Goal: Information Seeking & Learning: Learn about a topic

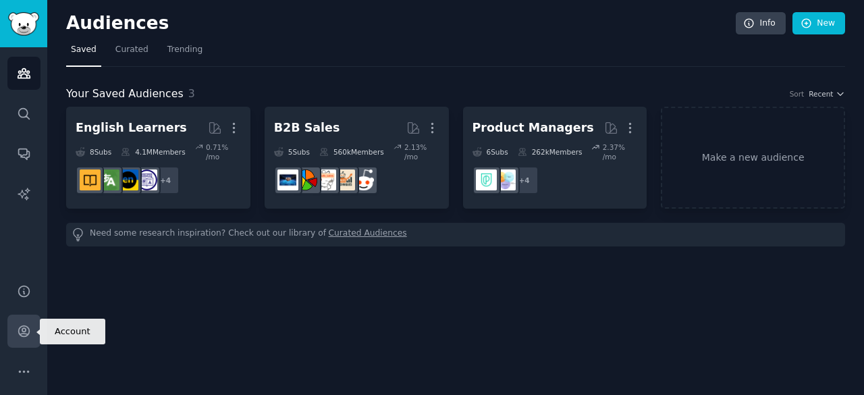
click at [30, 325] on icon "Sidebar" at bounding box center [24, 331] width 14 height 14
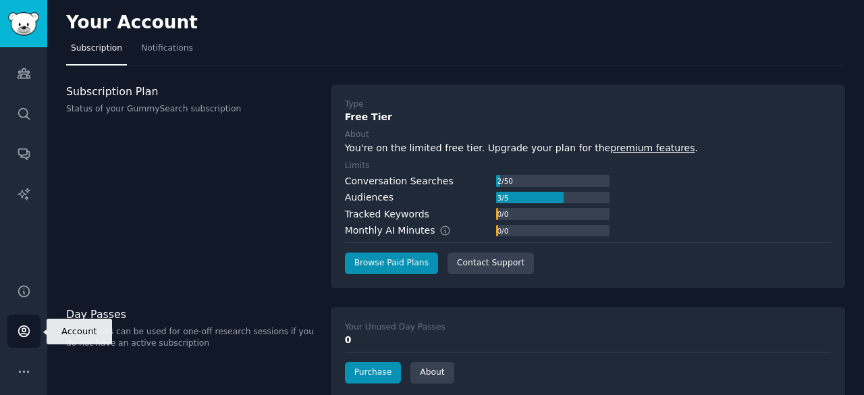
click at [22, 318] on link "Account" at bounding box center [23, 330] width 33 height 33
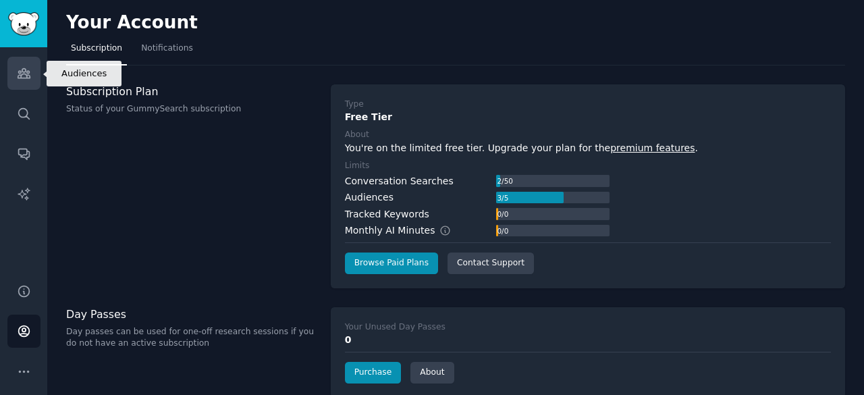
click at [18, 74] on icon "Sidebar" at bounding box center [24, 73] width 14 height 14
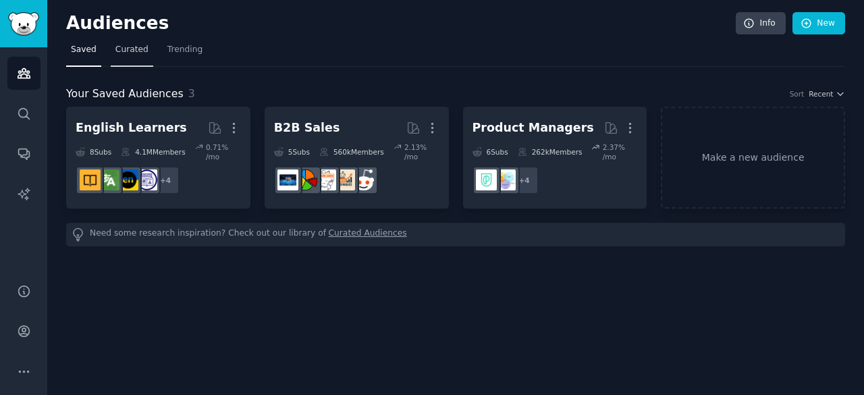
click at [128, 48] on span "Curated" at bounding box center [131, 50] width 33 height 12
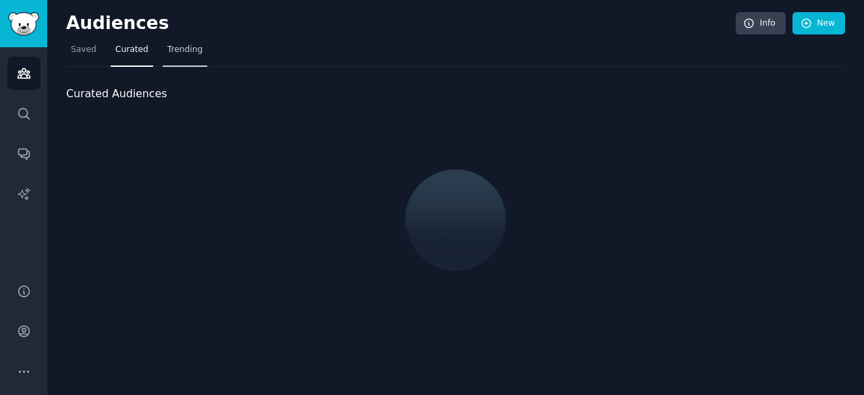
click at [192, 52] on span "Trending" at bounding box center [184, 50] width 35 height 12
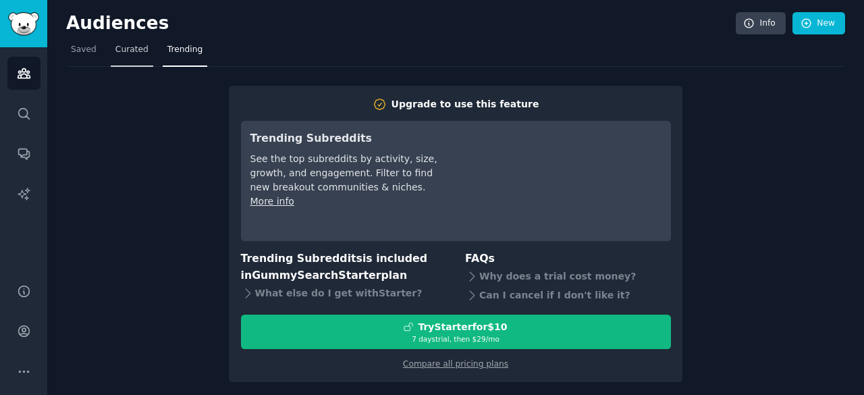
click at [132, 50] on span "Curated" at bounding box center [131, 50] width 33 height 12
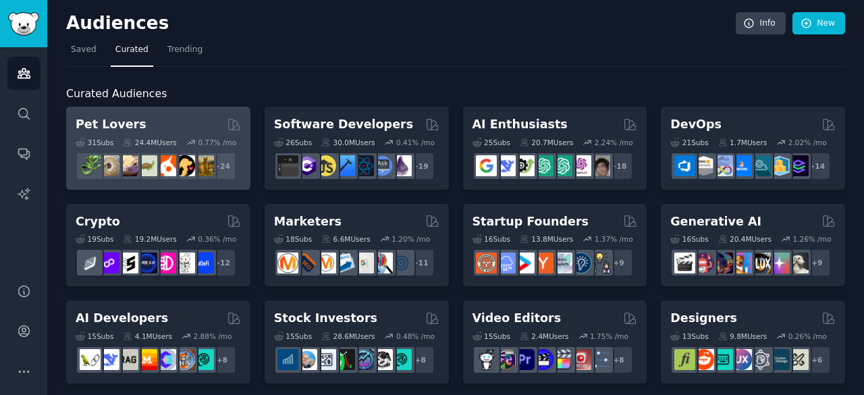
click at [180, 129] on div "Pet Lovers" at bounding box center [158, 124] width 165 height 17
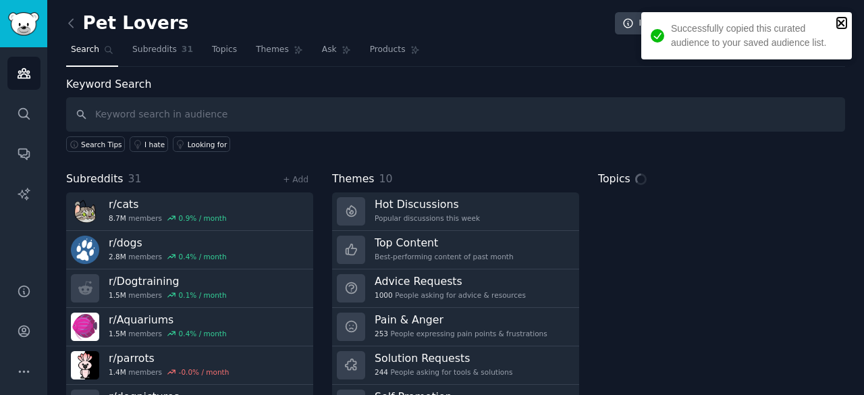
click at [841, 22] on icon "close" at bounding box center [840, 23] width 7 height 7
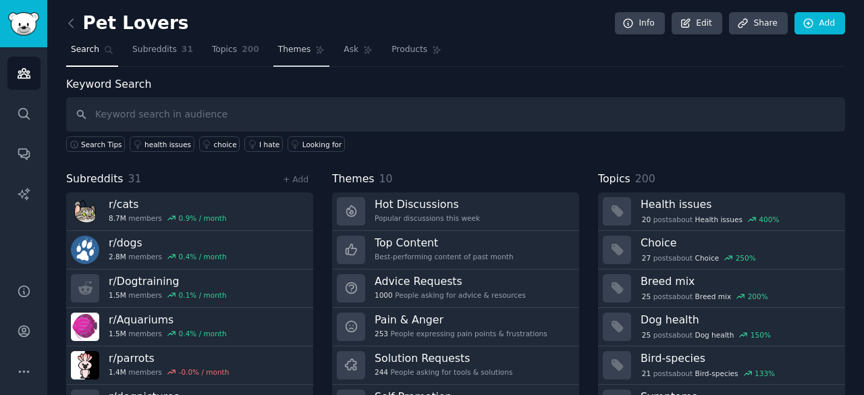
click at [296, 52] on link "Themes" at bounding box center [301, 53] width 57 height 28
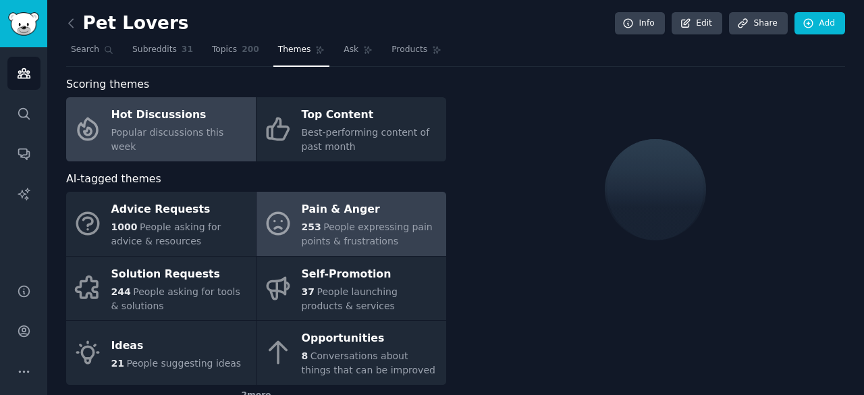
click at [379, 233] on div "253 People expressing pain points & frustrations" at bounding box center [371, 234] width 138 height 28
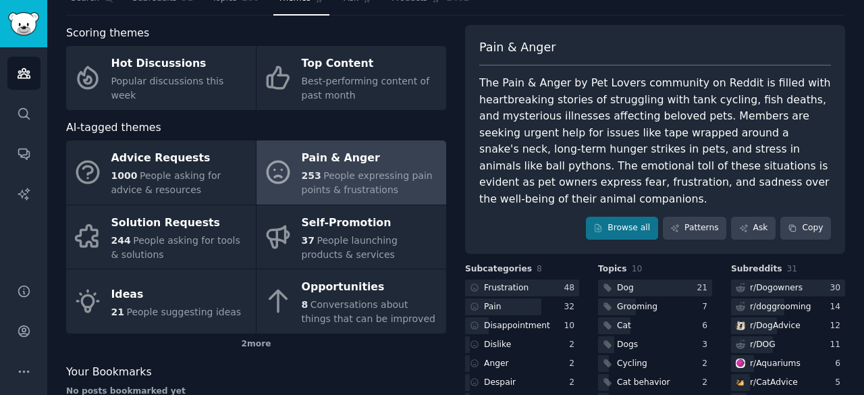
scroll to position [52, 0]
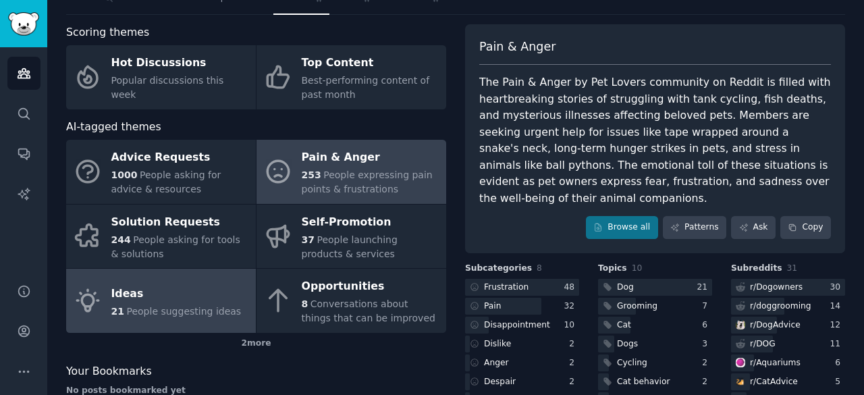
click at [165, 319] on link "Ideas 21 People suggesting ideas" at bounding box center [161, 301] width 190 height 64
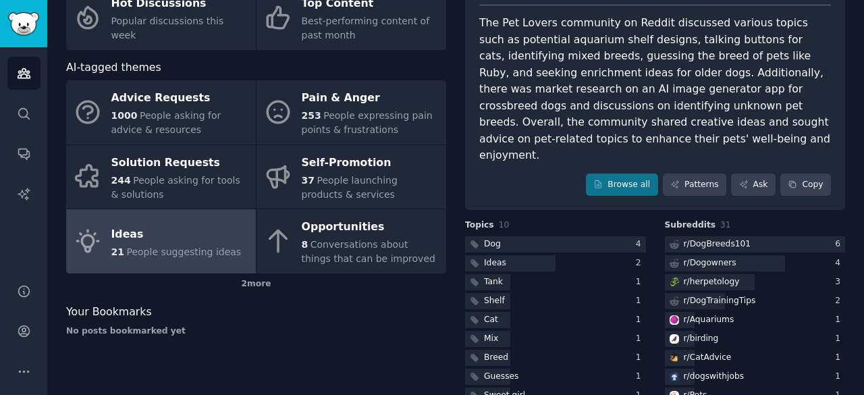
scroll to position [142, 0]
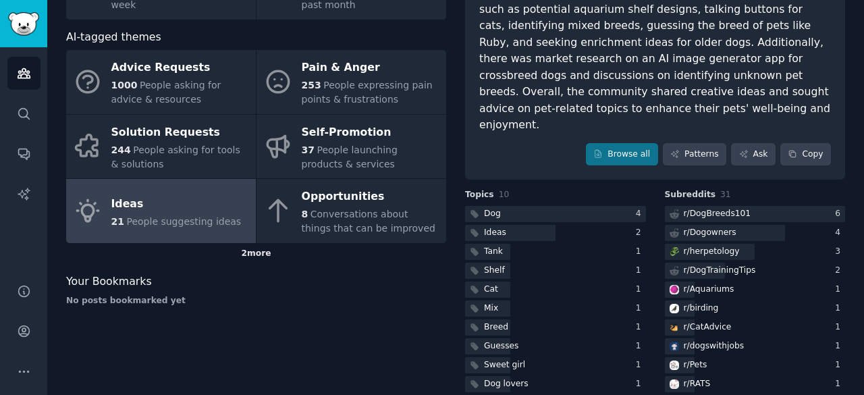
click at [271, 248] on div "2 more" at bounding box center [256, 254] width 380 height 22
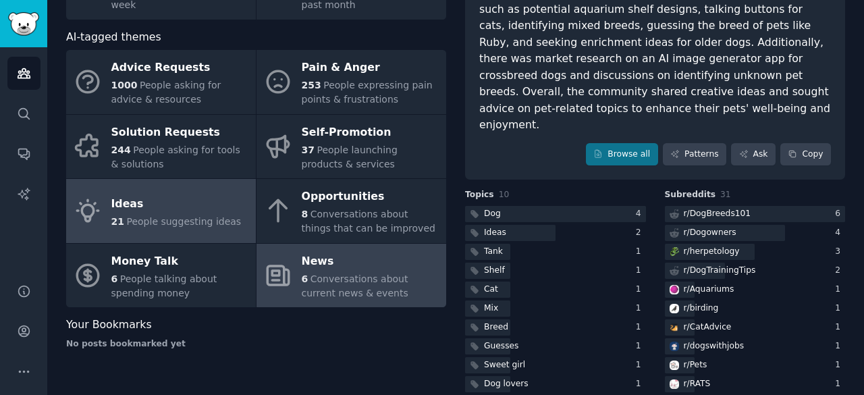
click at [327, 279] on span "Conversations about current news & events" at bounding box center [355, 285] width 107 height 25
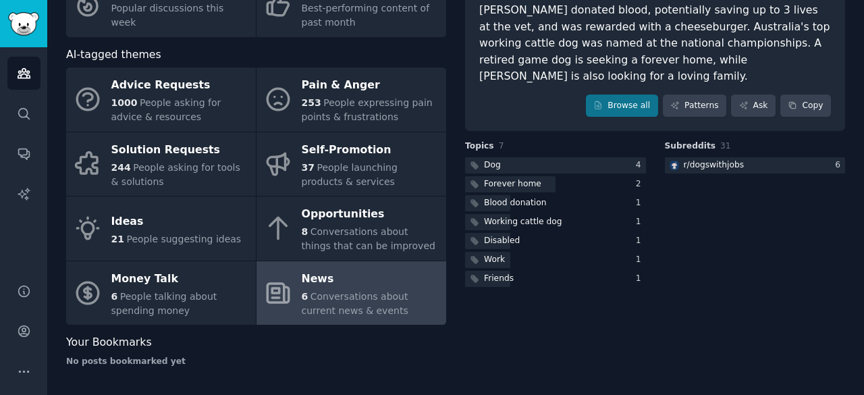
scroll to position [123, 0]
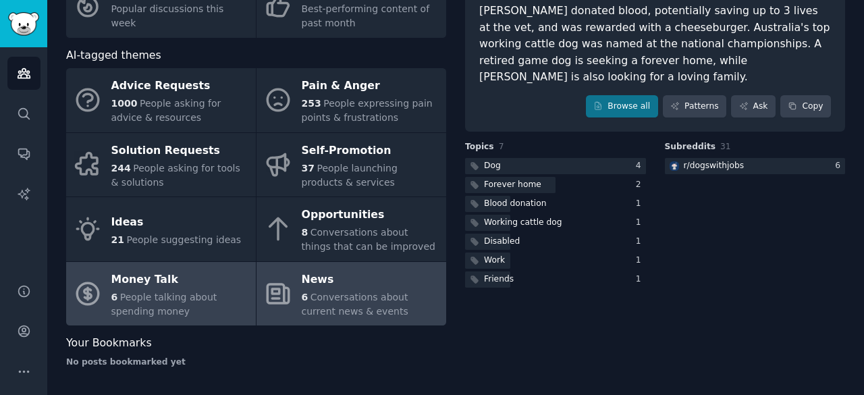
click at [129, 281] on div "Money Talk" at bounding box center [180, 280] width 138 height 22
